Goal: Find specific fact: Find contact information

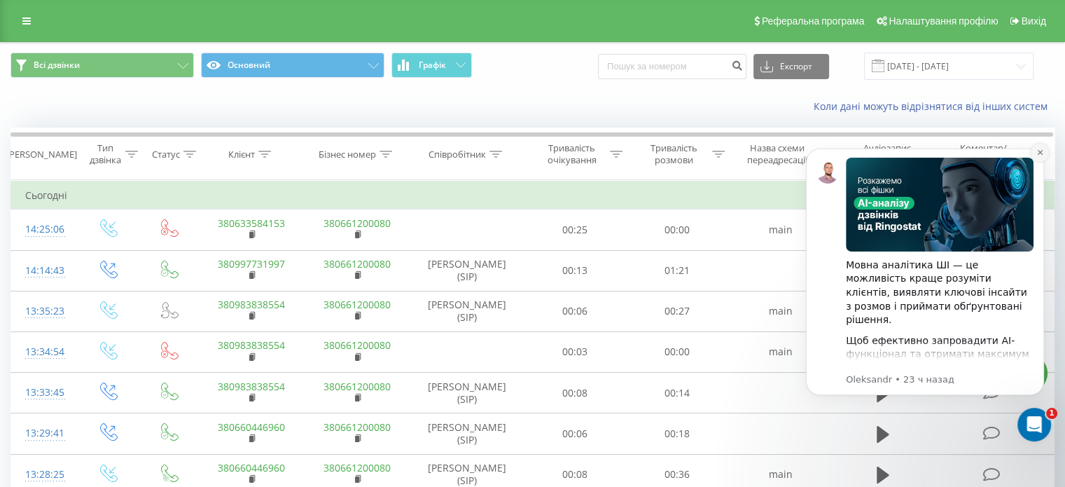
click at [1040, 153] on icon "Dismiss notification" at bounding box center [1039, 152] width 5 height 5
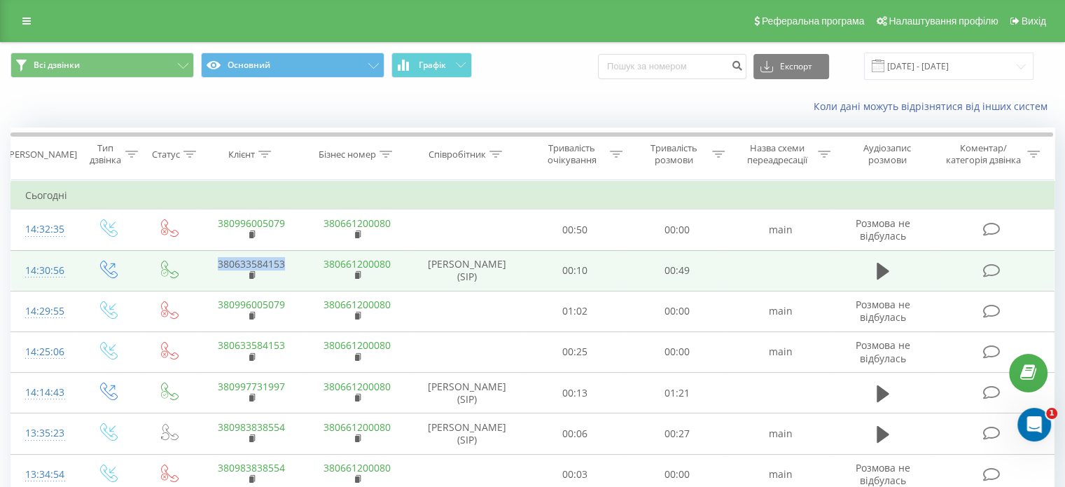
copy link "380633584153"
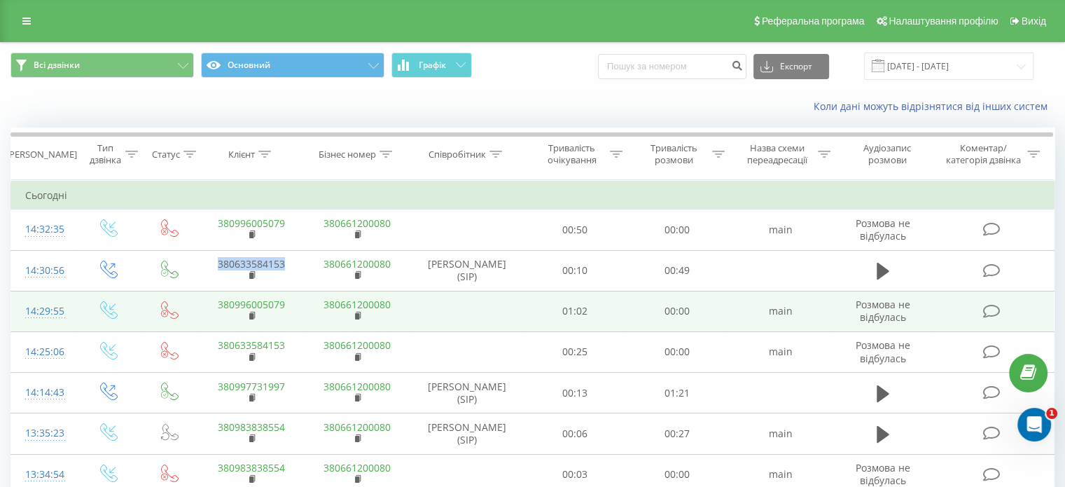
drag, startPoint x: 303, startPoint y: 257, endPoint x: 296, endPoint y: 298, distance: 41.9
click at [216, 267] on td "380633584153" at bounding box center [251, 270] width 106 height 41
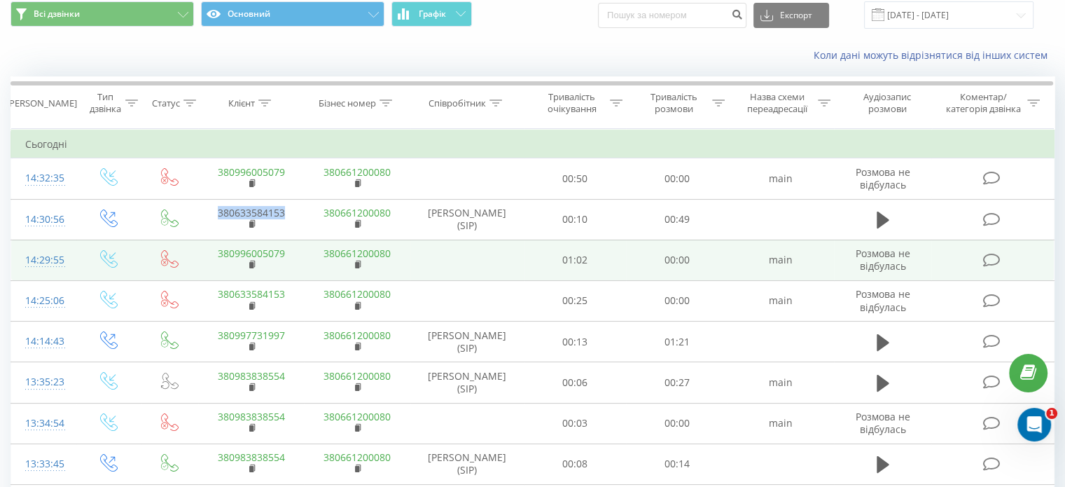
scroll to position [140, 0]
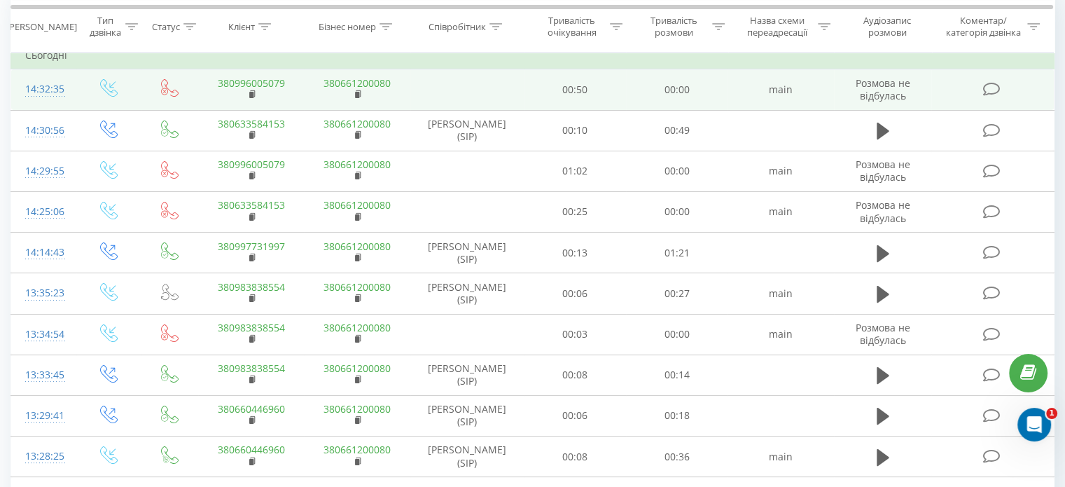
click at [448, 72] on td at bounding box center [467, 89] width 114 height 41
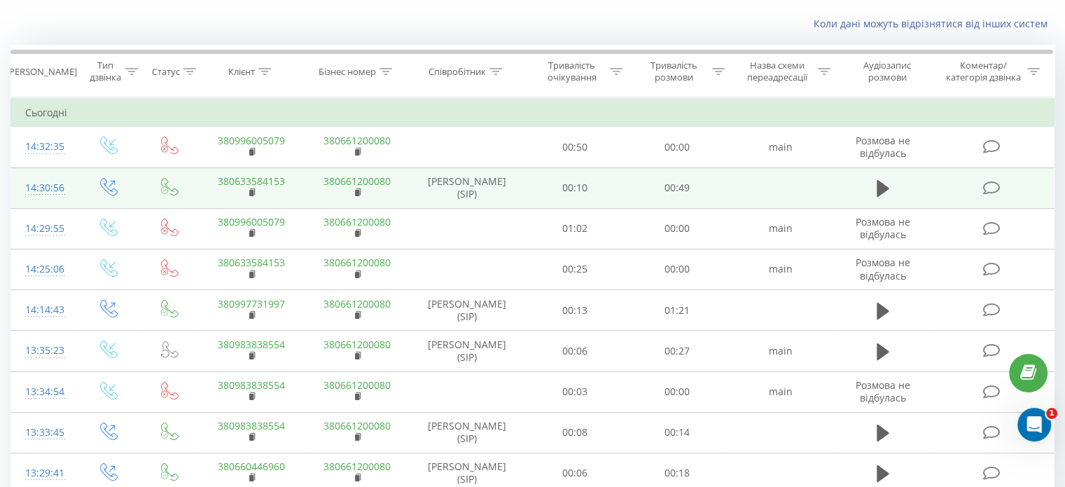
scroll to position [0, 0]
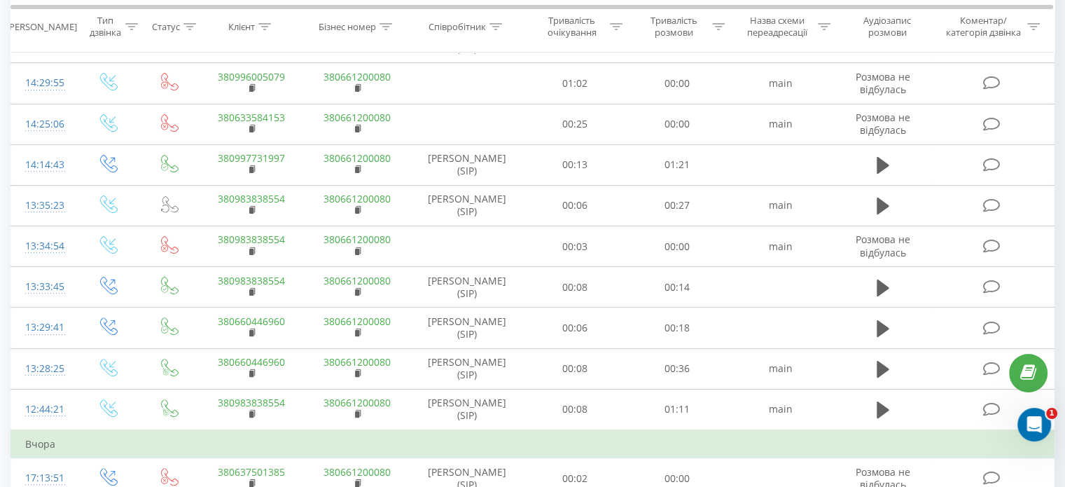
scroll to position [280, 0]
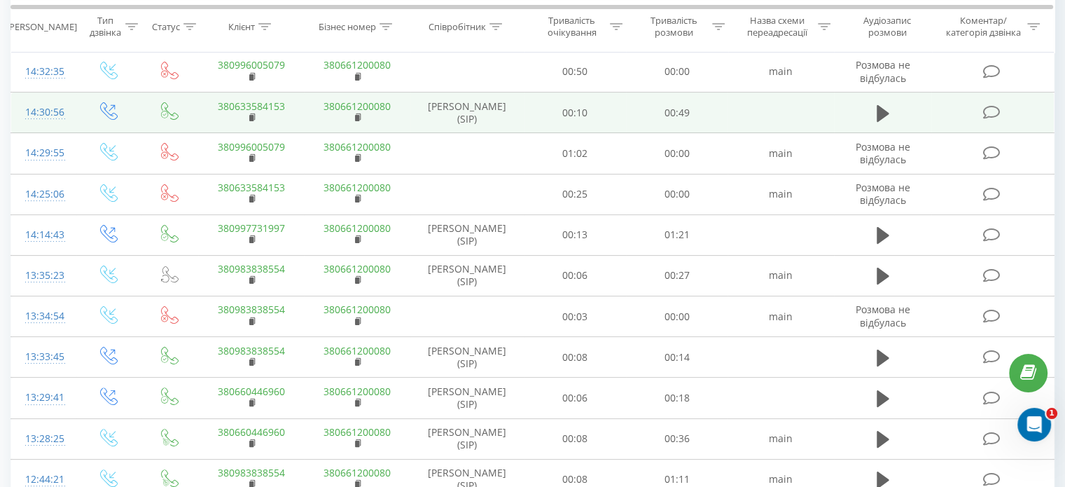
drag, startPoint x: 278, startPoint y: 144, endPoint x: 499, endPoint y: 113, distance: 223.3
click at [499, 113] on td "[PERSON_NAME] (SIP)" at bounding box center [467, 112] width 114 height 41
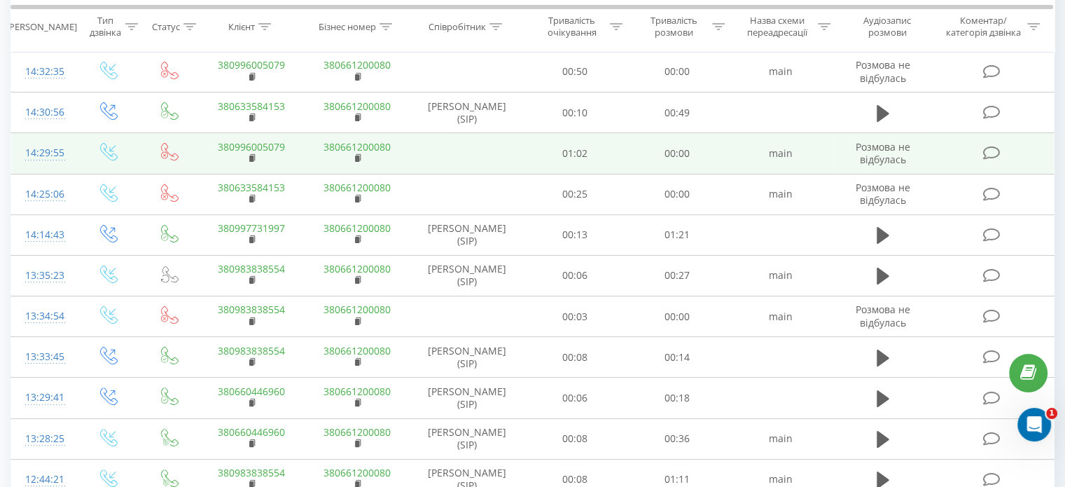
scroll to position [140, 0]
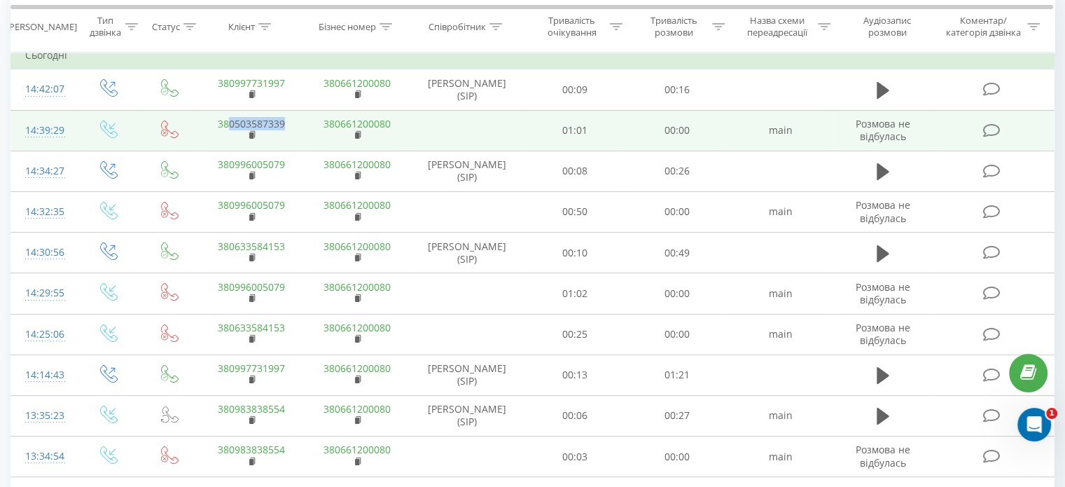
copy link "0503587339"
drag, startPoint x: 291, startPoint y: 117, endPoint x: 227, endPoint y: 117, distance: 63.7
click at [227, 117] on td "380503587339" at bounding box center [251, 130] width 106 height 41
